Goal: Information Seeking & Learning: Learn about a topic

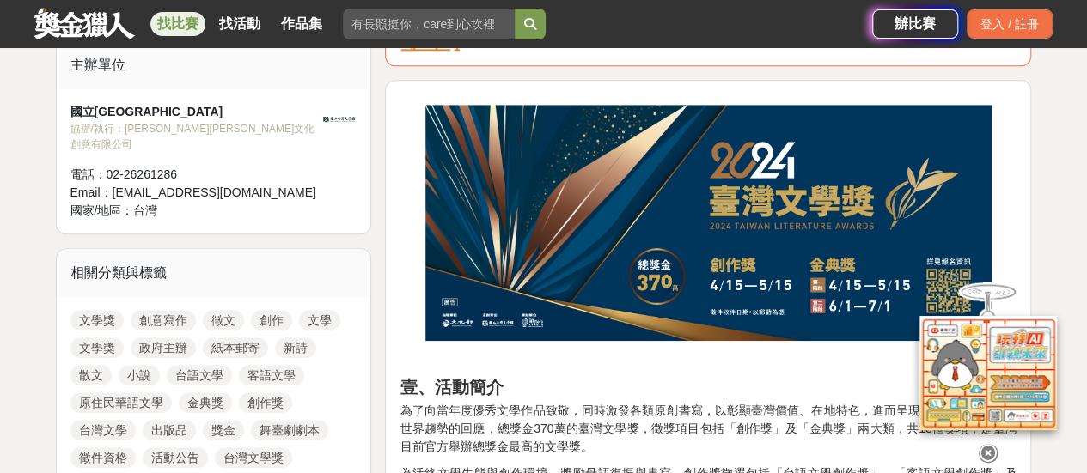
scroll to position [598, 0]
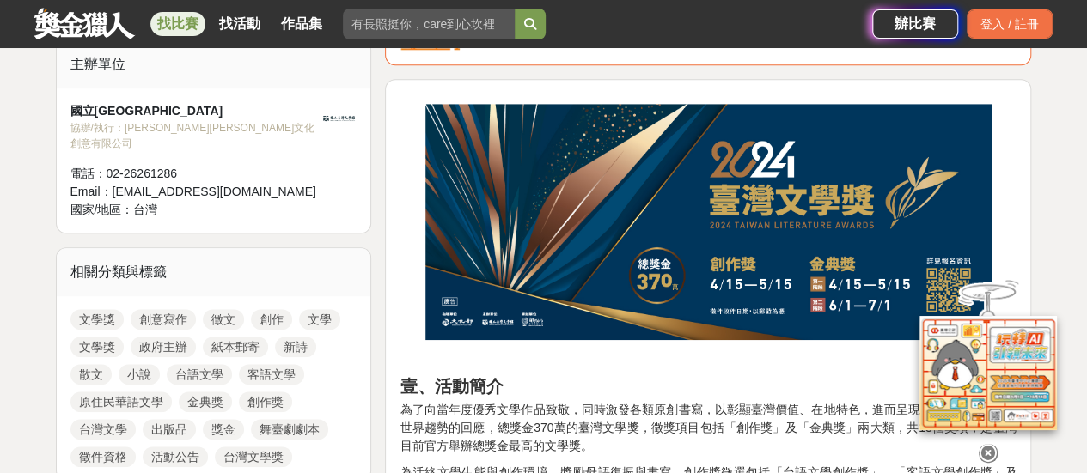
click at [93, 309] on link "文學獎" at bounding box center [96, 319] width 53 height 21
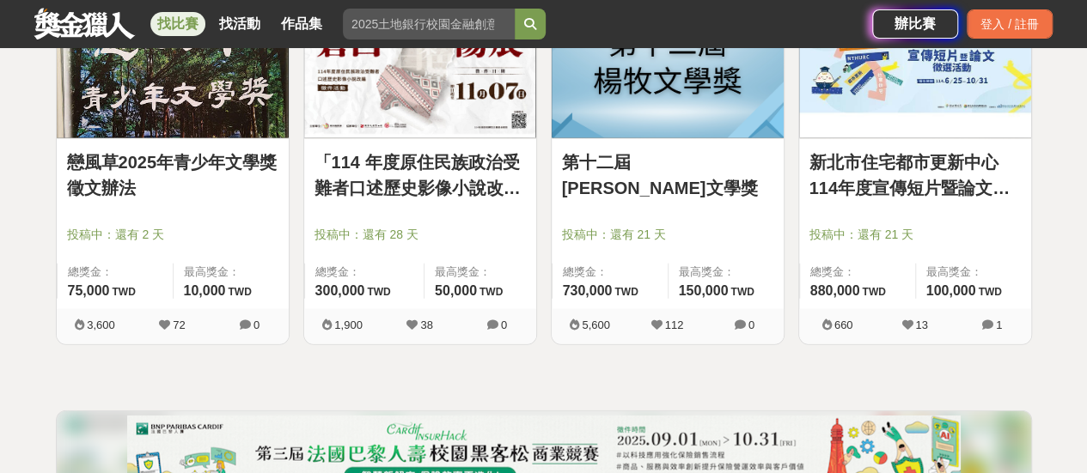
scroll to position [1814, 0]
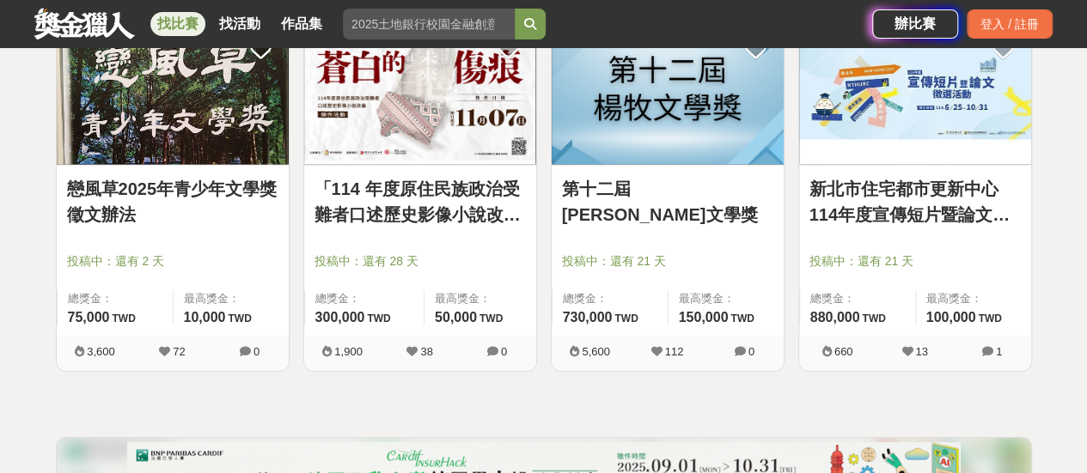
click at [596, 259] on span "投稿中：還有 21 天" at bounding box center [667, 262] width 211 height 18
click at [639, 187] on link "第十二屆楊牧文學獎" at bounding box center [667, 202] width 211 height 52
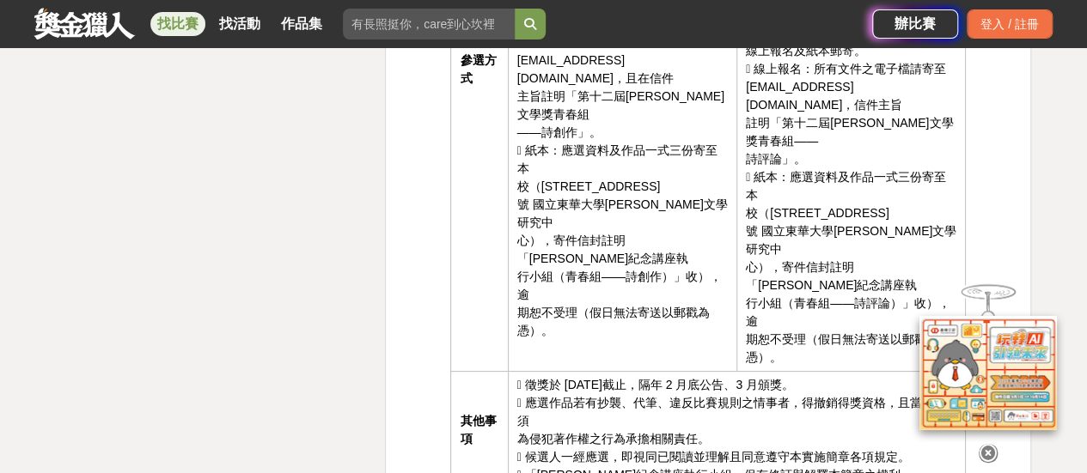
scroll to position [3241, 0]
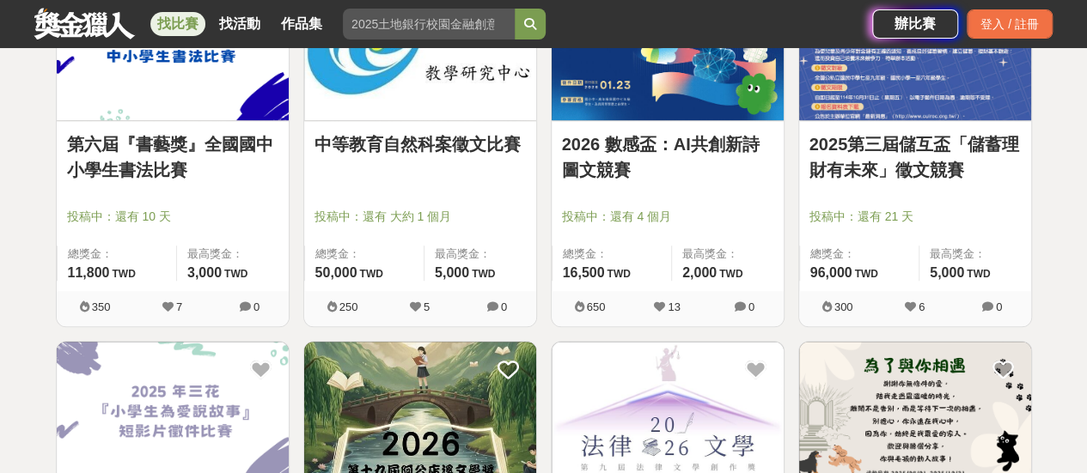
scroll to position [763, 0]
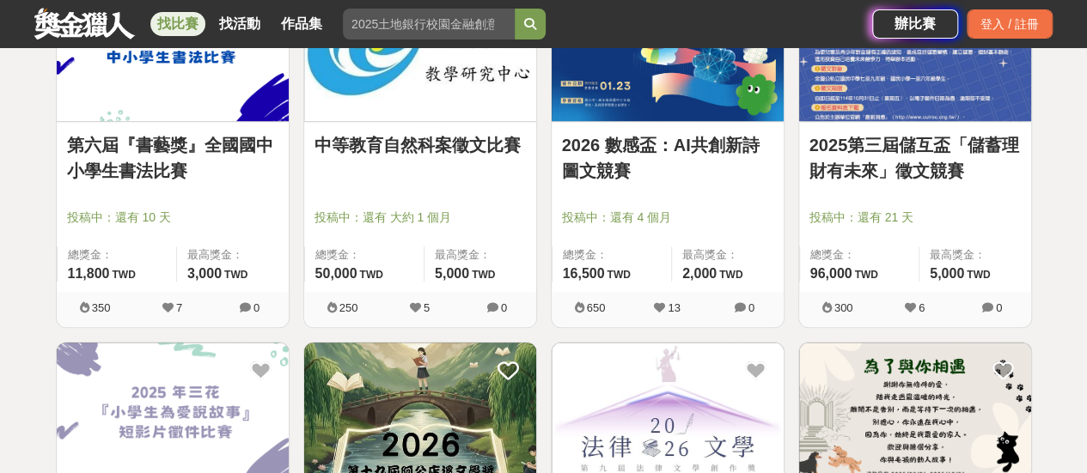
click at [650, 214] on span "投稿中：還有 4 個月" at bounding box center [667, 218] width 211 height 18
click at [609, 175] on link "2026 數感盃：AI共創新詩圖文競賽" at bounding box center [667, 158] width 211 height 52
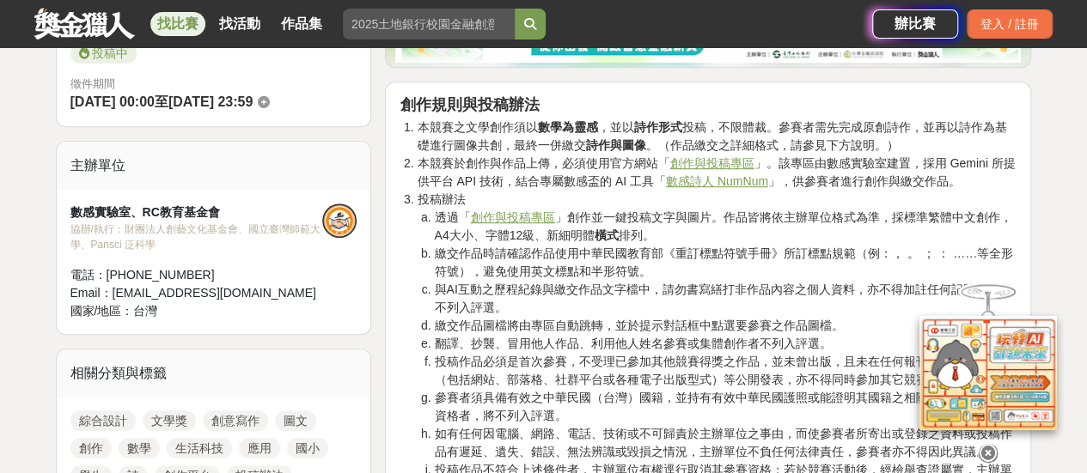
scroll to position [801, 0]
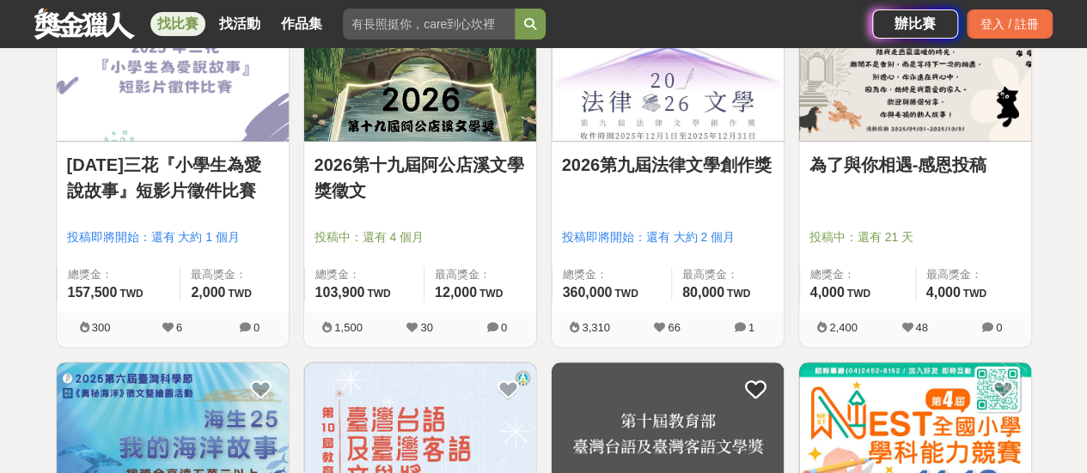
scroll to position [1109, 0]
click at [456, 190] on link "2026第十九屆阿公店溪文學獎徵文" at bounding box center [420, 178] width 211 height 52
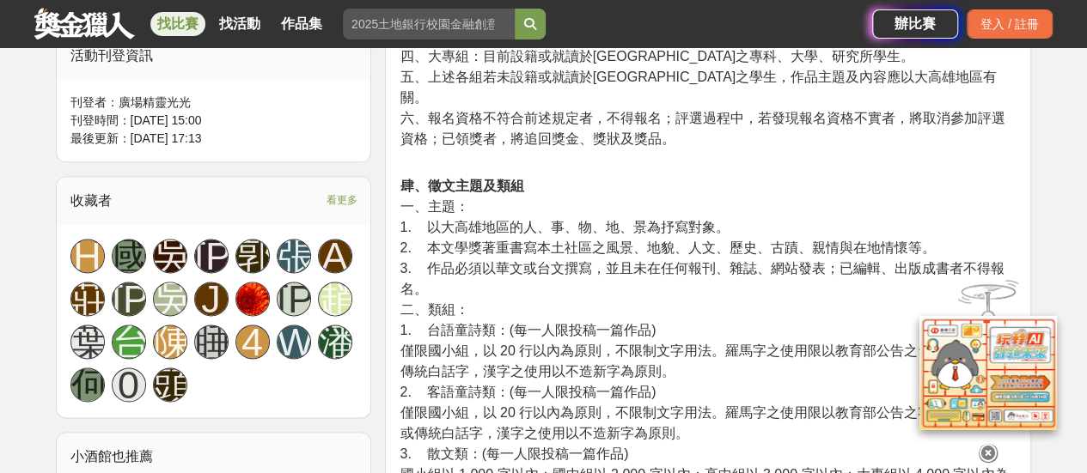
scroll to position [1211, 0]
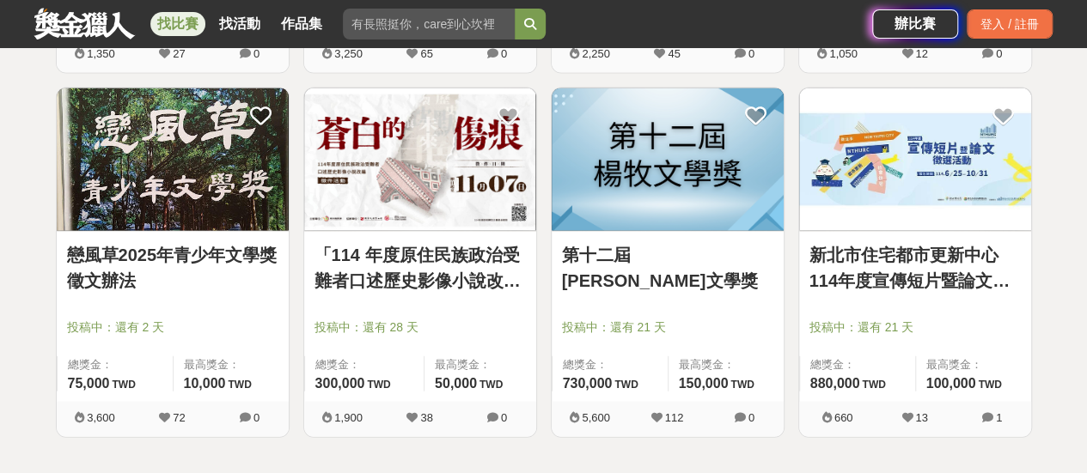
scroll to position [1748, 0]
click at [198, 258] on link "戀風草2025年青少年文學獎徵文辦法" at bounding box center [172, 268] width 211 height 52
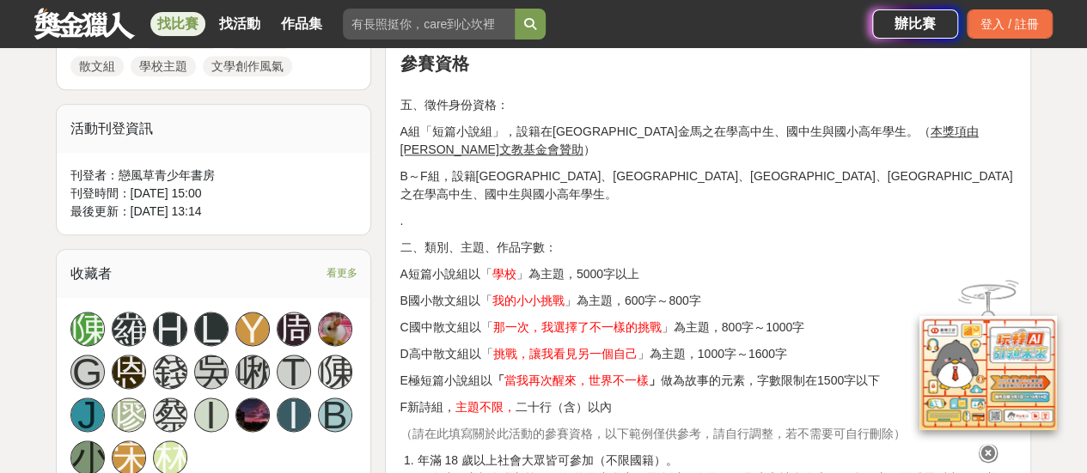
scroll to position [1209, 0]
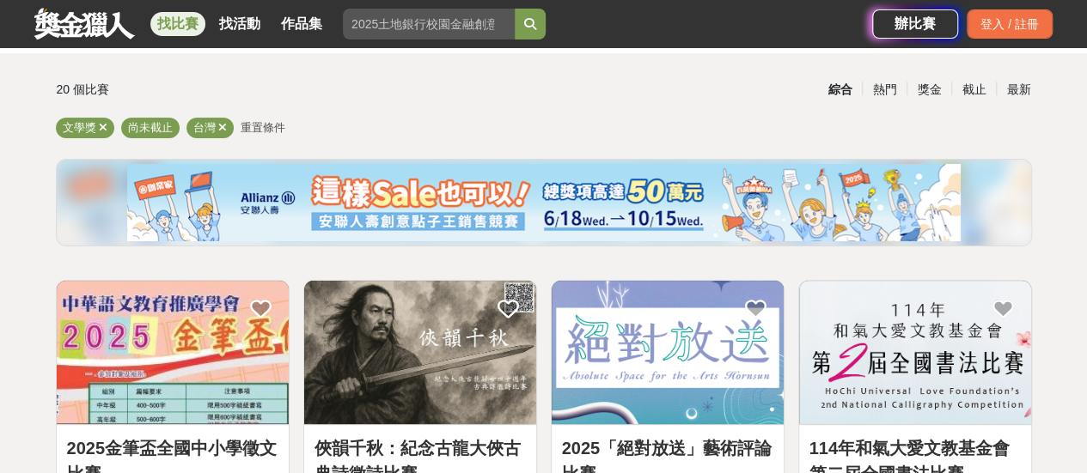
scroll to position [94, 0]
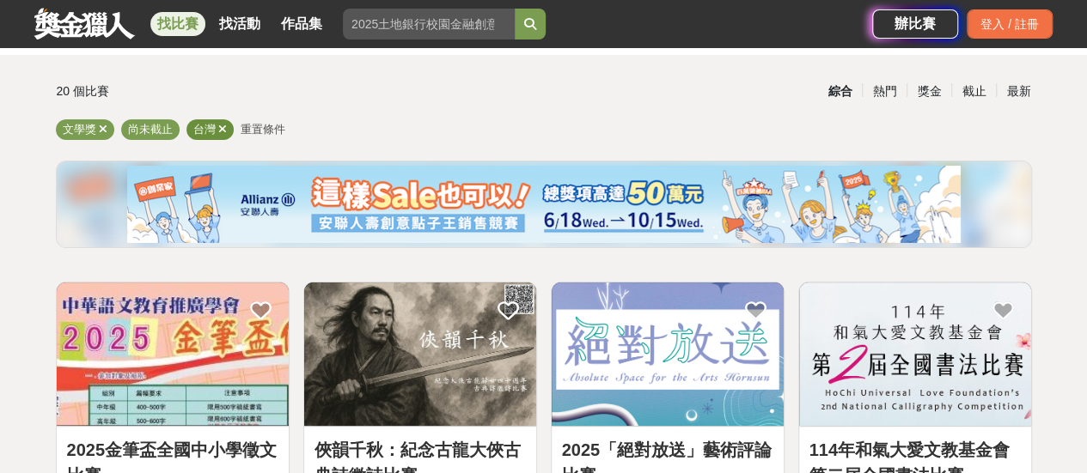
click at [218, 127] on icon at bounding box center [222, 129] width 9 height 11
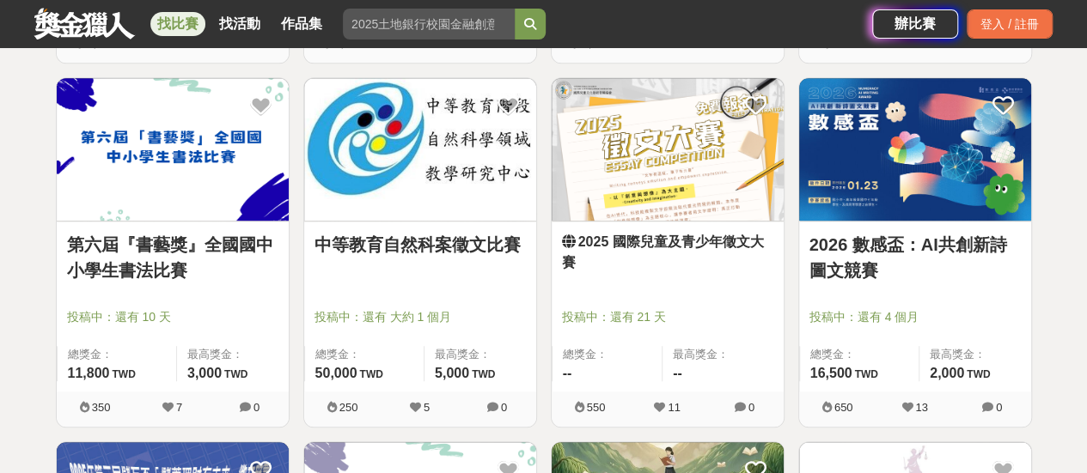
scroll to position [665, 0]
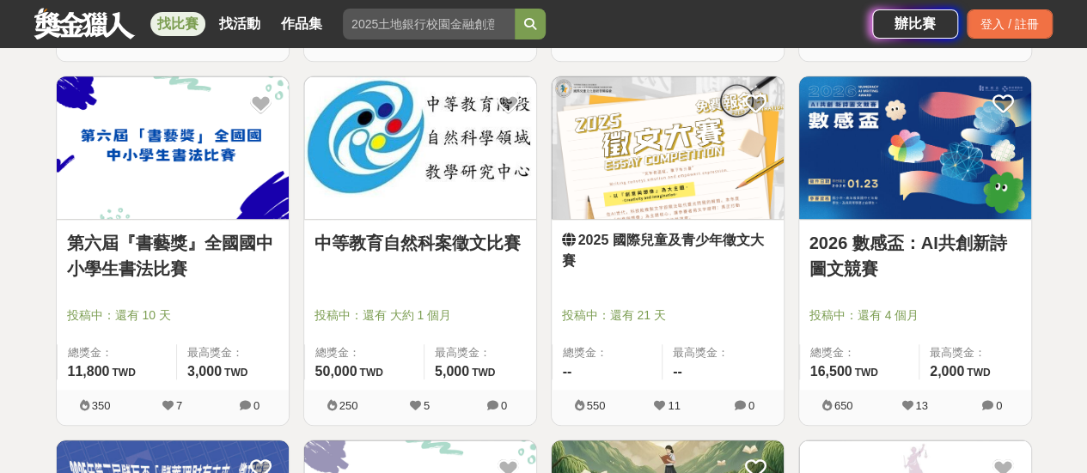
click at [674, 262] on link "2025 國際兒童及青少年徵文大賽" at bounding box center [667, 250] width 211 height 41
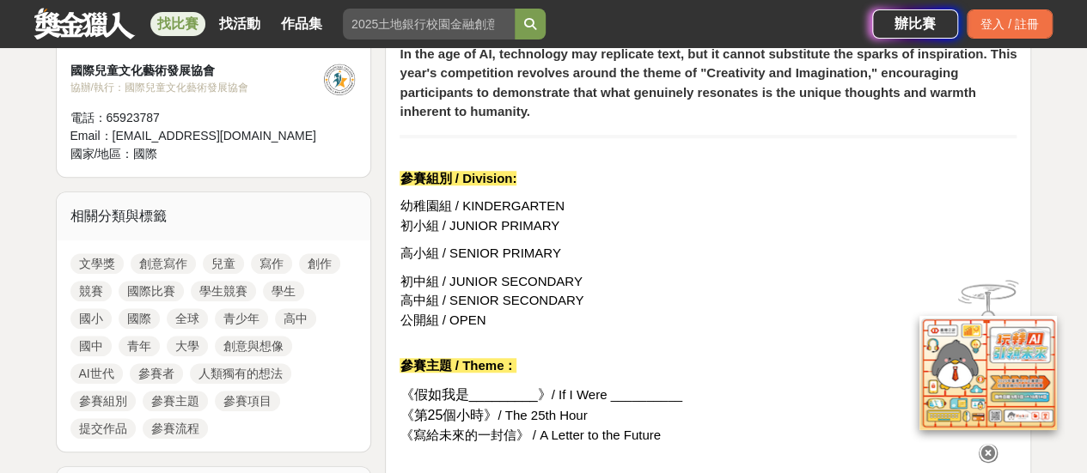
scroll to position [647, 0]
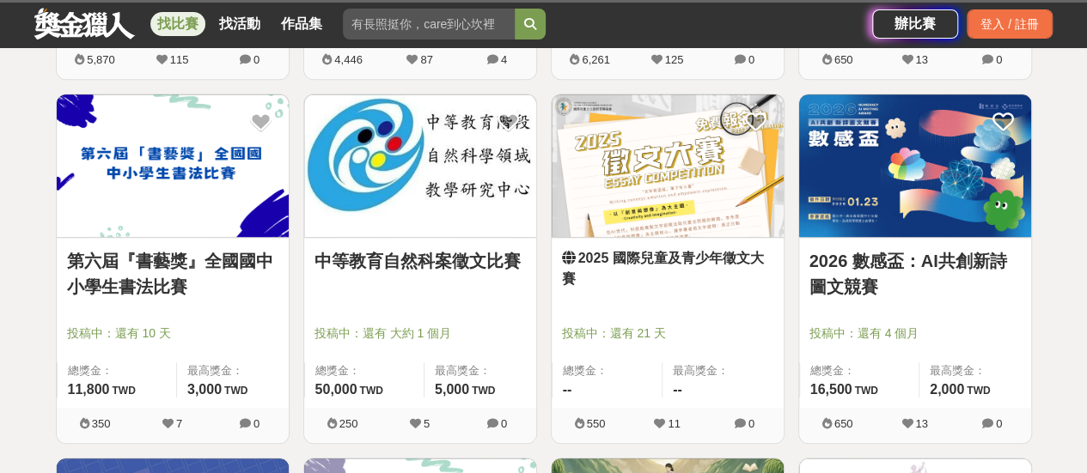
scroll to position [665, 0]
